Goal: Task Accomplishment & Management: Manage account settings

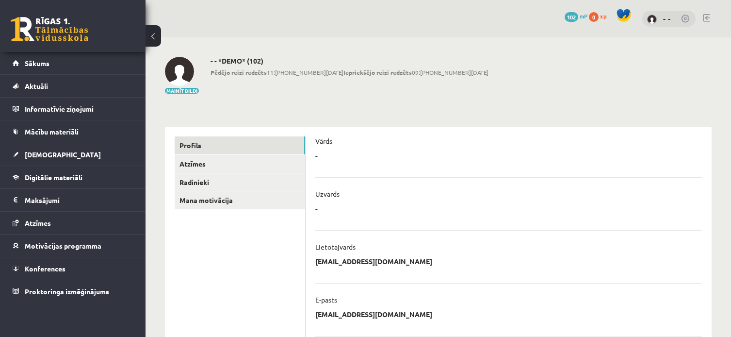
scroll to position [248, 0]
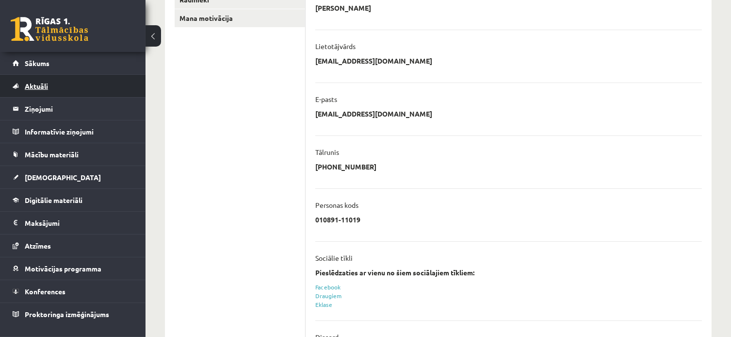
scroll to position [199, 0]
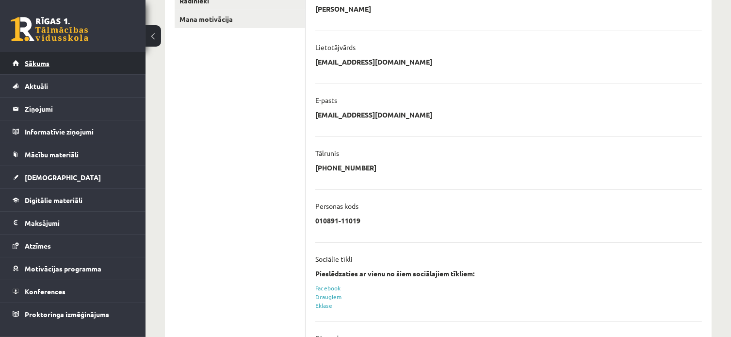
click at [75, 64] on link "Sākums" at bounding box center [73, 63] width 121 height 22
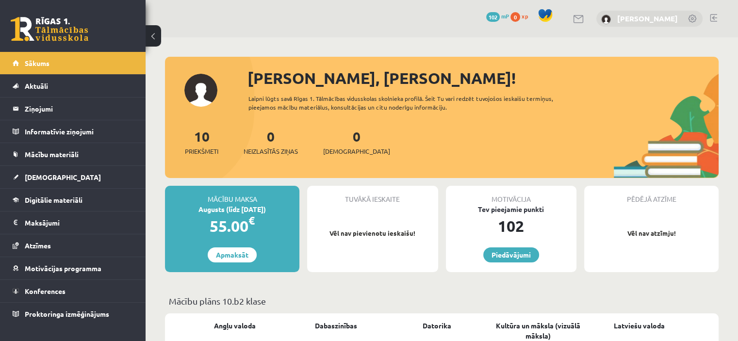
click at [660, 17] on link "[PERSON_NAME]" at bounding box center [647, 19] width 61 height 10
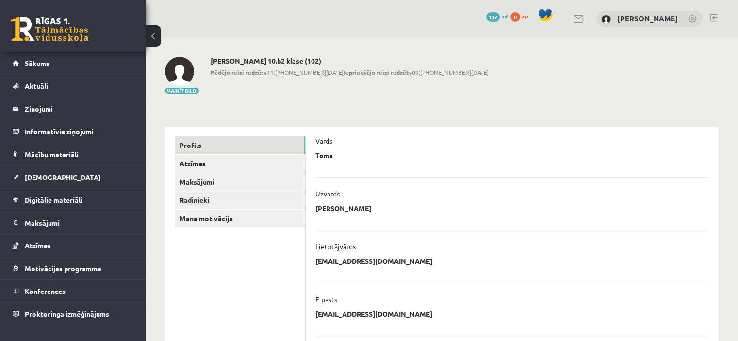
click at [184, 74] on img at bounding box center [179, 71] width 29 height 29
click at [184, 92] on button "Mainīt bildi" at bounding box center [182, 91] width 34 height 6
click at [194, 90] on button "Mainīt bildi" at bounding box center [182, 91] width 34 height 6
click at [239, 95] on div "**********" at bounding box center [441, 310] width 592 height 547
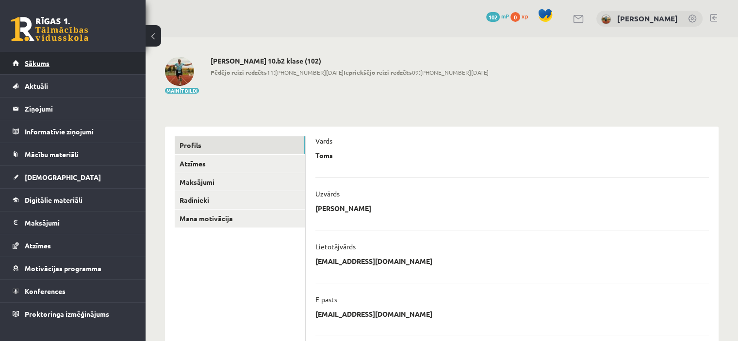
click at [88, 63] on link "Sākums" at bounding box center [73, 63] width 121 height 22
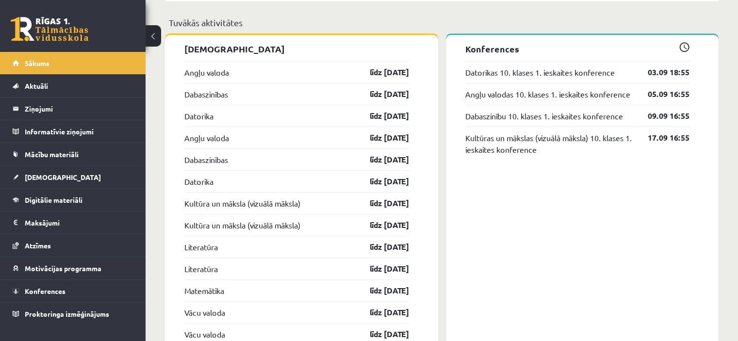
scroll to position [776, 0]
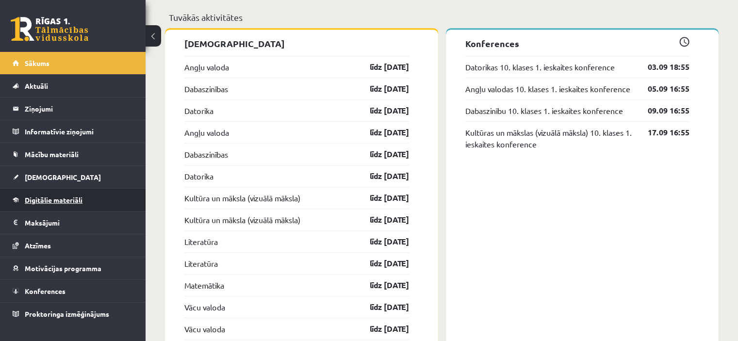
click at [71, 200] on span "Digitālie materiāli" at bounding box center [54, 199] width 58 height 9
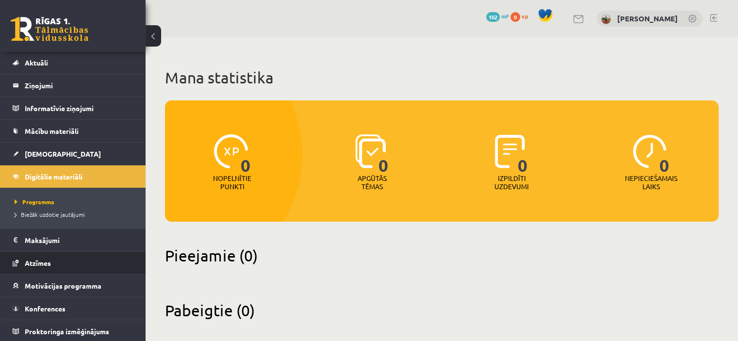
scroll to position [10, 0]
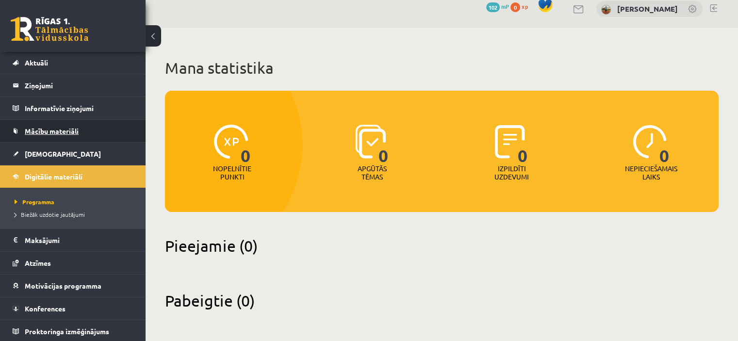
click at [71, 135] on link "Mācību materiāli" at bounding box center [73, 131] width 121 height 22
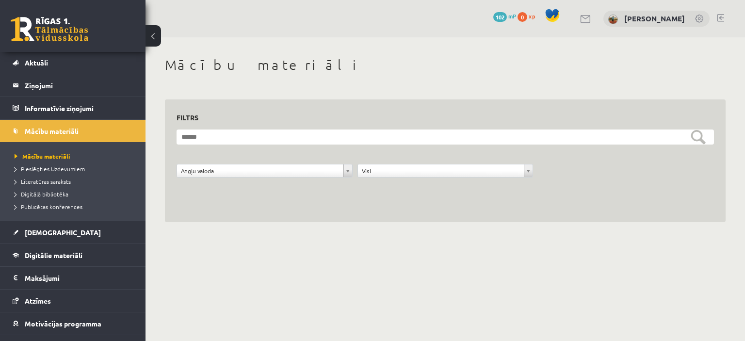
click at [395, 177] on div "**********" at bounding box center [445, 173] width 181 height 18
click at [52, 23] on link at bounding box center [50, 29] width 78 height 24
